Goal: Check status: Check status

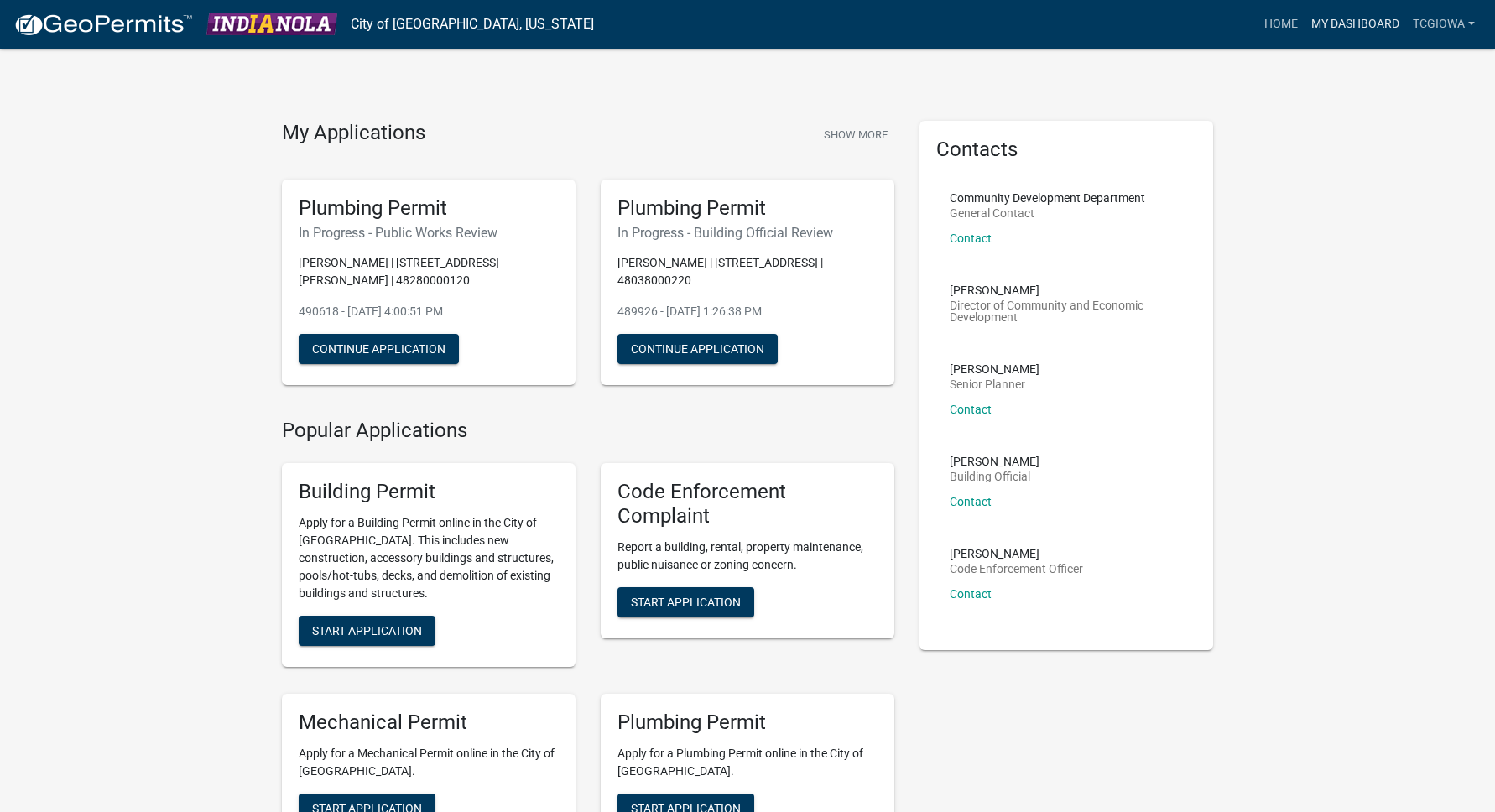
click at [1365, 32] on link "My Dashboard" at bounding box center [1355, 24] width 102 height 32
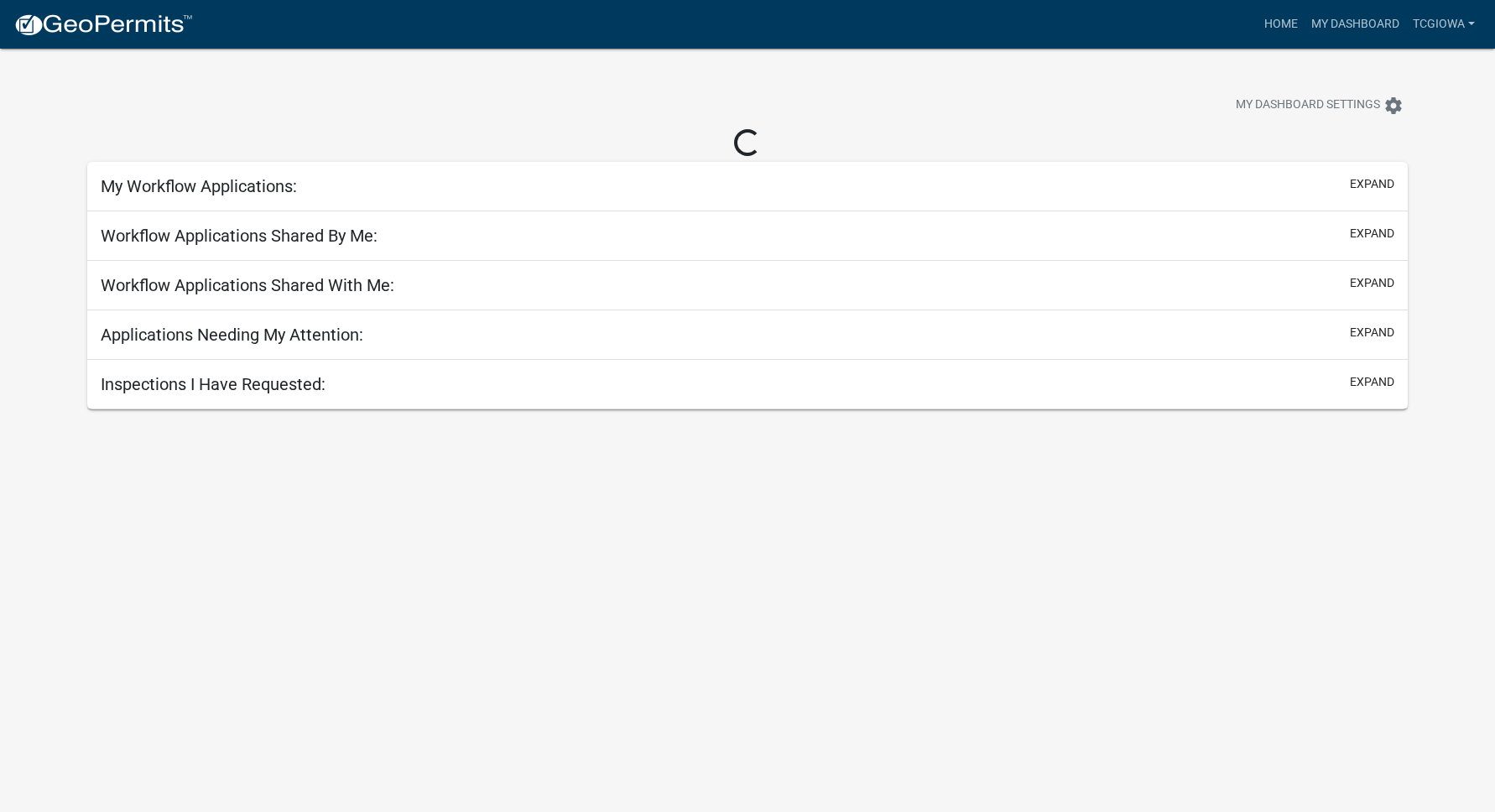
select select "3: 100"
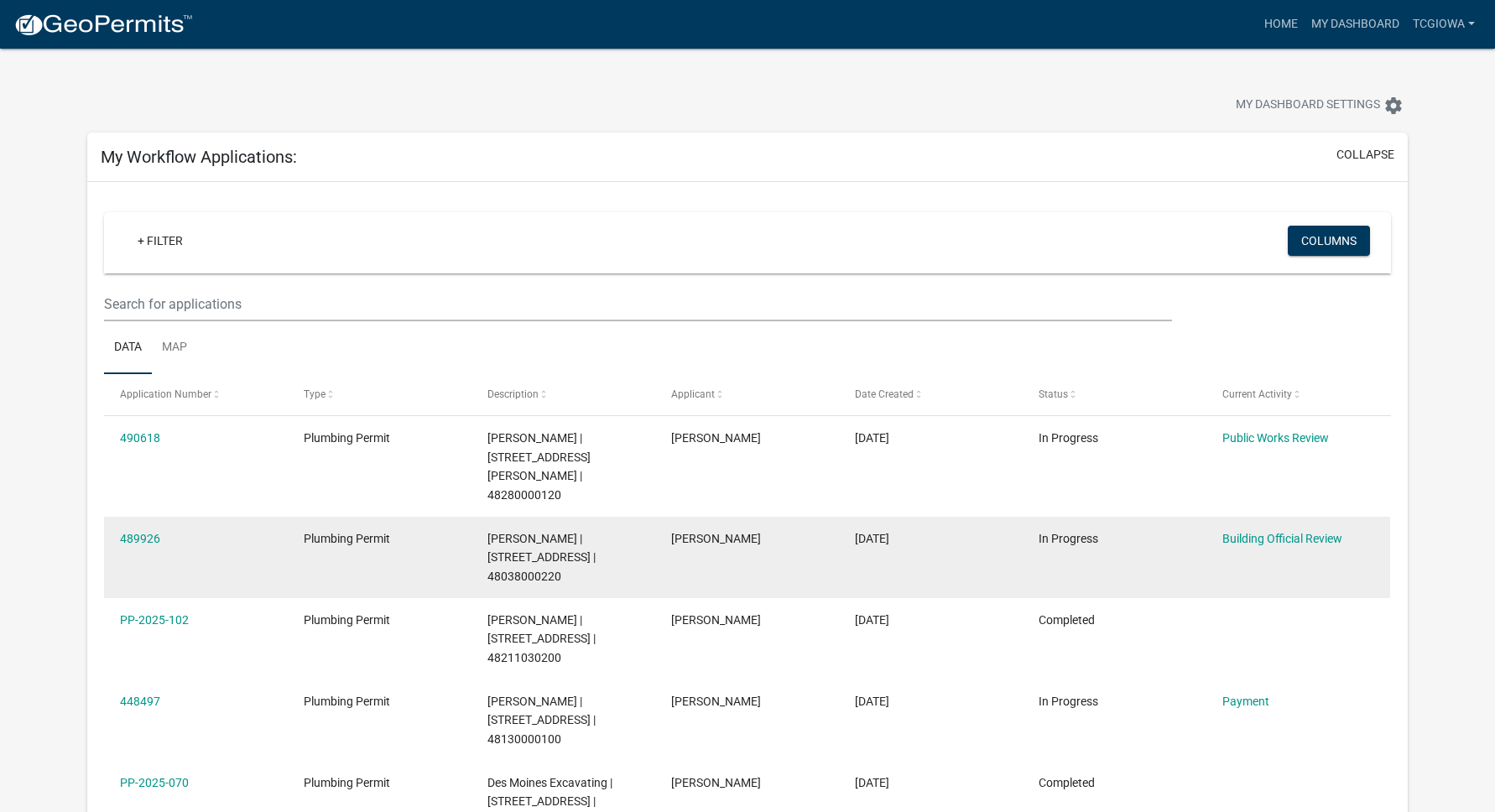
click at [233, 517] on datatable-body-cell "489926" at bounding box center [196, 557] width 183 height 81
